Goal: Contribute content

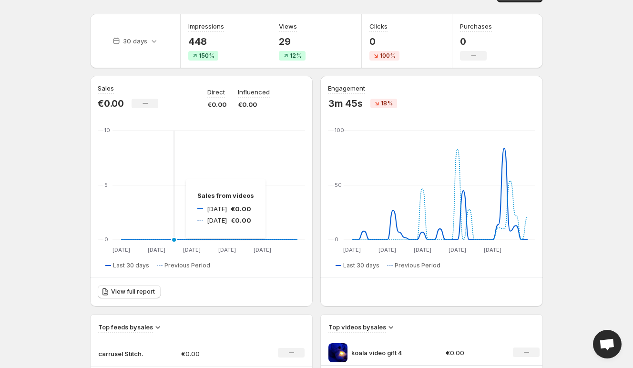
scroll to position [12, 0]
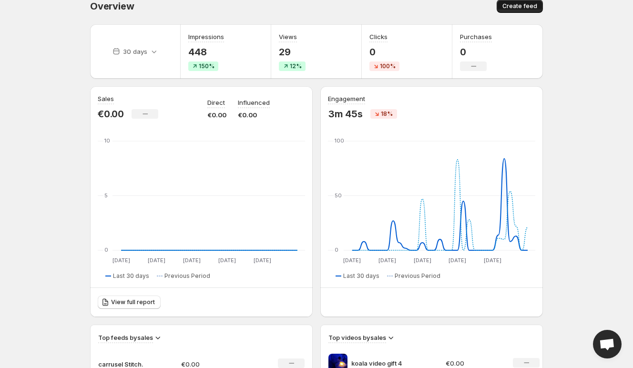
click at [521, 6] on span "Create feed" at bounding box center [520, 6] width 35 height 8
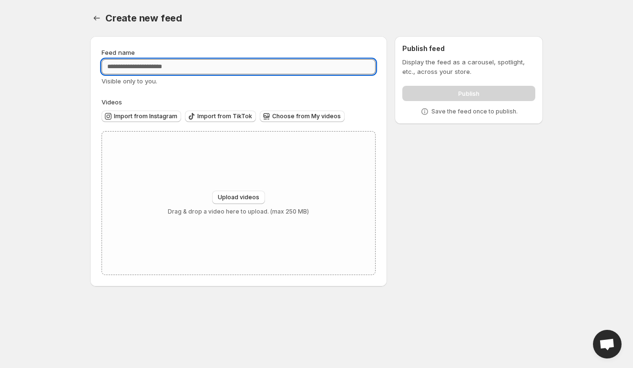
click at [265, 62] on input "Feed name" at bounding box center [239, 66] width 274 height 15
type input "*"
type input "**********"
click at [238, 196] on span "Upload videos" at bounding box center [238, 198] width 41 height 8
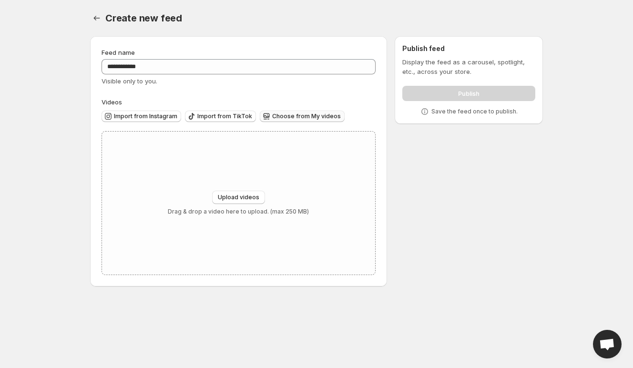
click at [296, 113] on button "Choose from My videos" at bounding box center [302, 116] width 85 height 11
click at [239, 203] on button "Upload videos" at bounding box center [238, 197] width 53 height 13
type input "**********"
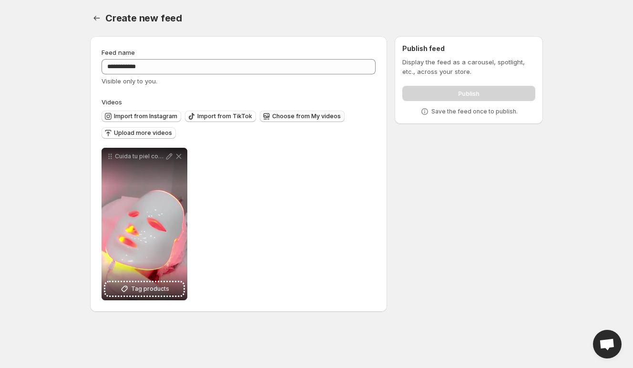
click at [287, 114] on span "Choose from My videos" at bounding box center [306, 117] width 69 height 8
click at [156, 131] on span "Upload more videos" at bounding box center [143, 133] width 58 height 8
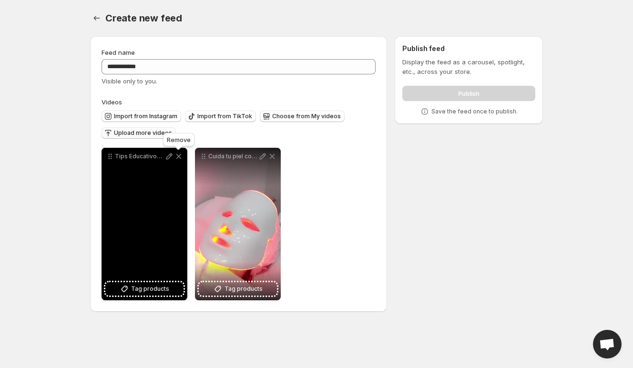
click at [180, 156] on icon at bounding box center [179, 157] width 10 height 10
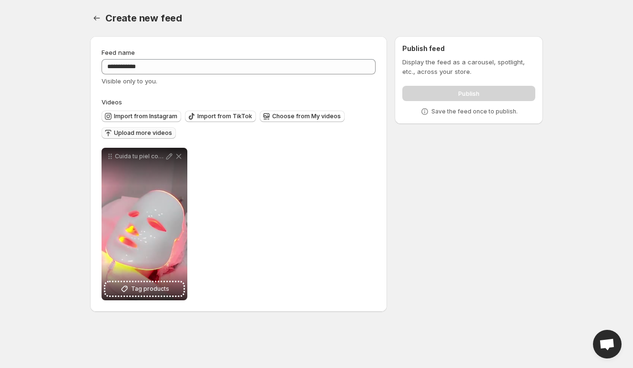
click at [150, 135] on span "Upload more videos" at bounding box center [143, 133] width 58 height 8
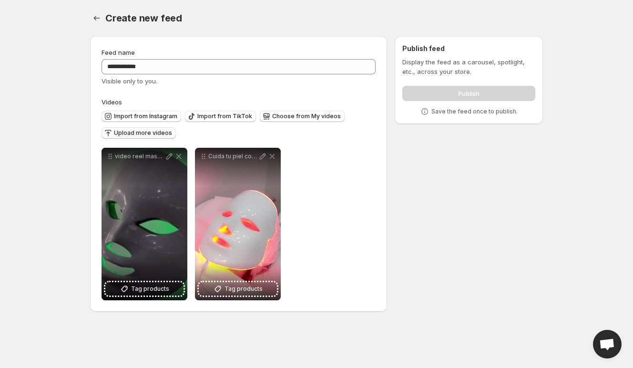
click at [145, 132] on span "Upload more videos" at bounding box center [143, 133] width 58 height 8
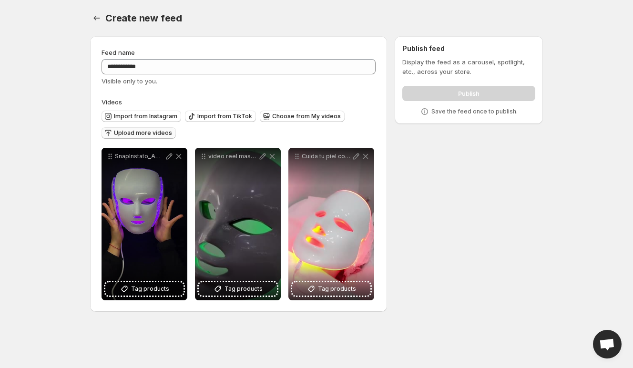
click at [138, 130] on span "Upload more videos" at bounding box center [143, 133] width 58 height 8
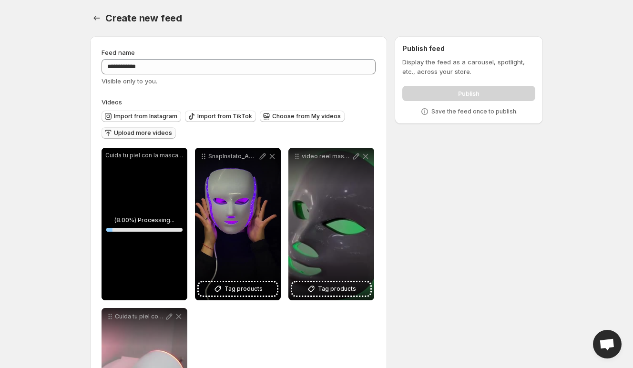
scroll to position [84, 0]
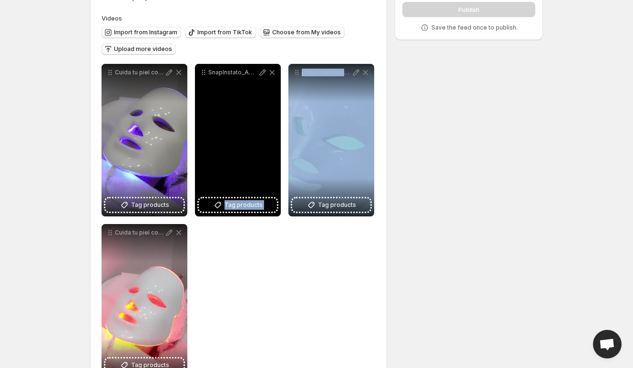
drag, startPoint x: 339, startPoint y: 158, endPoint x: 246, endPoint y: 161, distance: 93.5
click at [246, 161] on div "**********" at bounding box center [239, 220] width 274 height 313
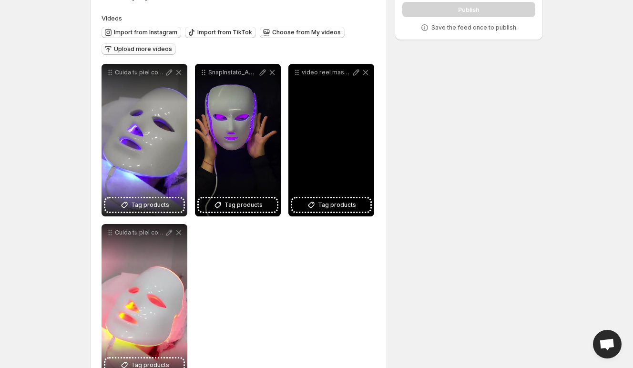
click at [335, 138] on div "video reel mascara led" at bounding box center [332, 140] width 86 height 153
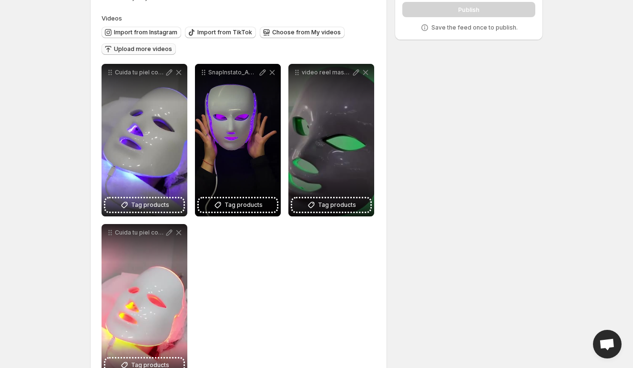
scroll to position [0, 0]
